Goal: Find specific page/section: Find specific page/section

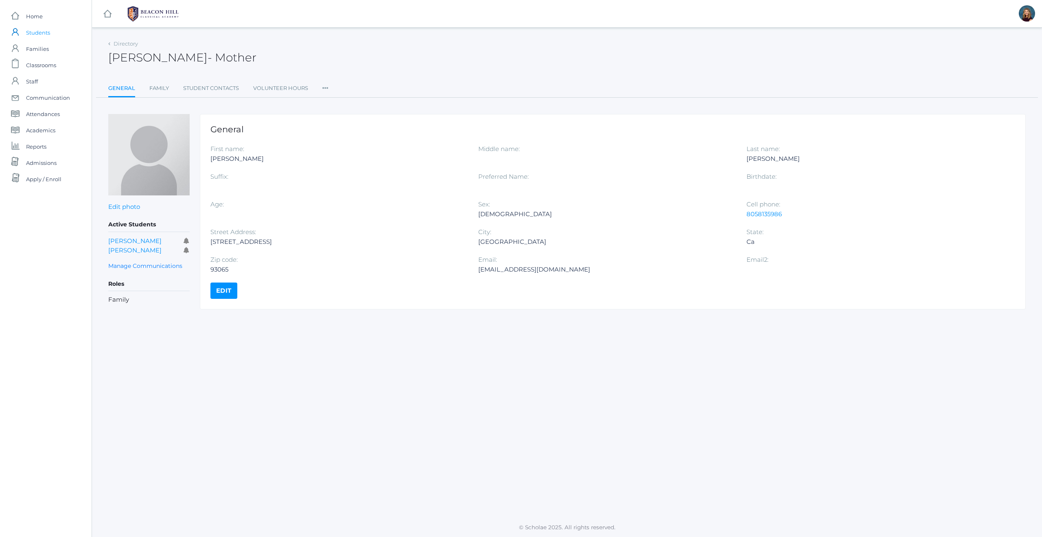
click at [35, 30] on span "Students" at bounding box center [38, 32] width 24 height 16
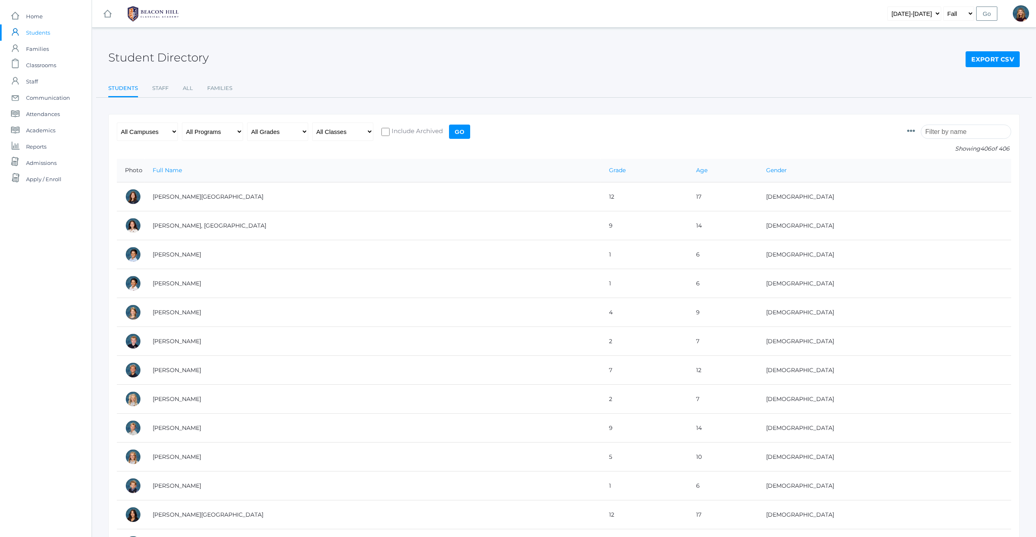
click at [961, 129] on input "search" at bounding box center [966, 132] width 90 height 14
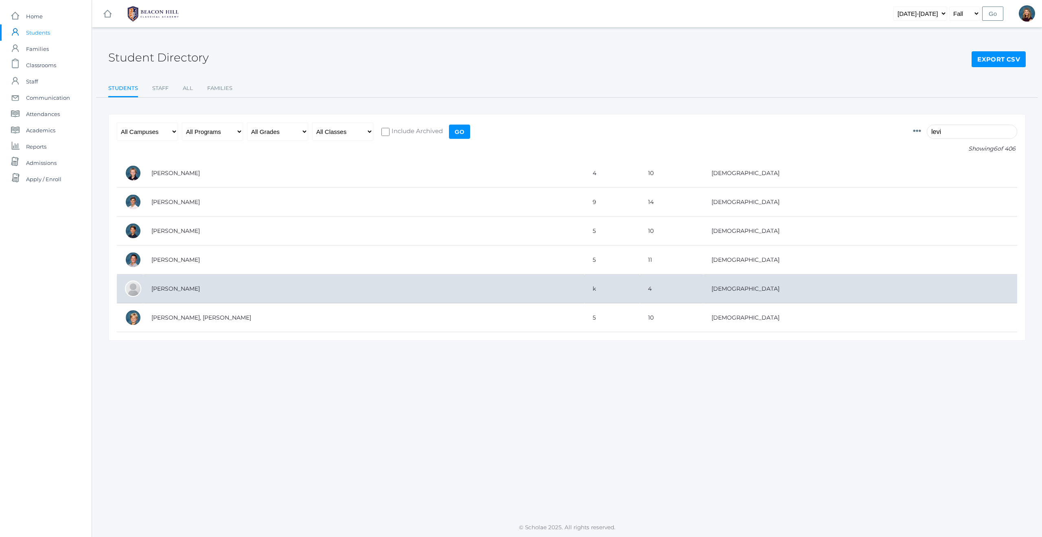
type input "levi"
click at [180, 287] on td "[PERSON_NAME]" at bounding box center [363, 288] width 441 height 29
